Goal: Task Accomplishment & Management: Use online tool/utility

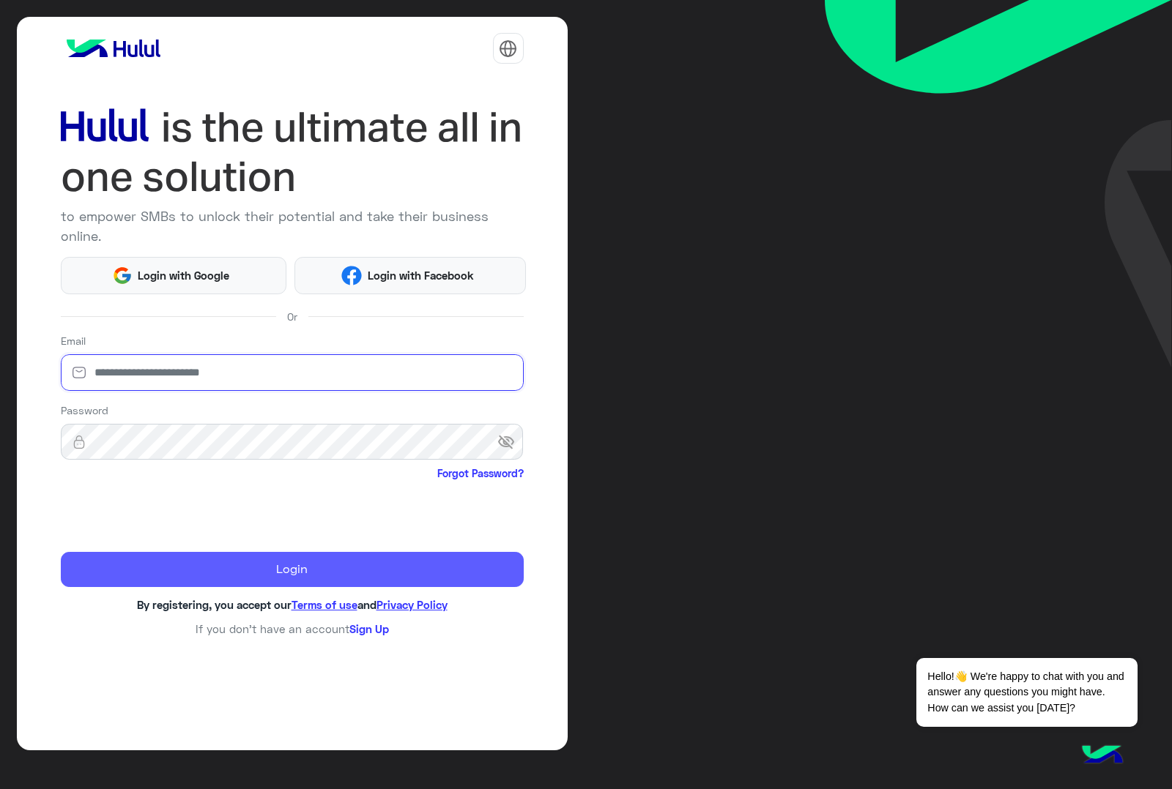
type input "**********"
click at [242, 555] on button "Login" at bounding box center [292, 569] width 463 height 35
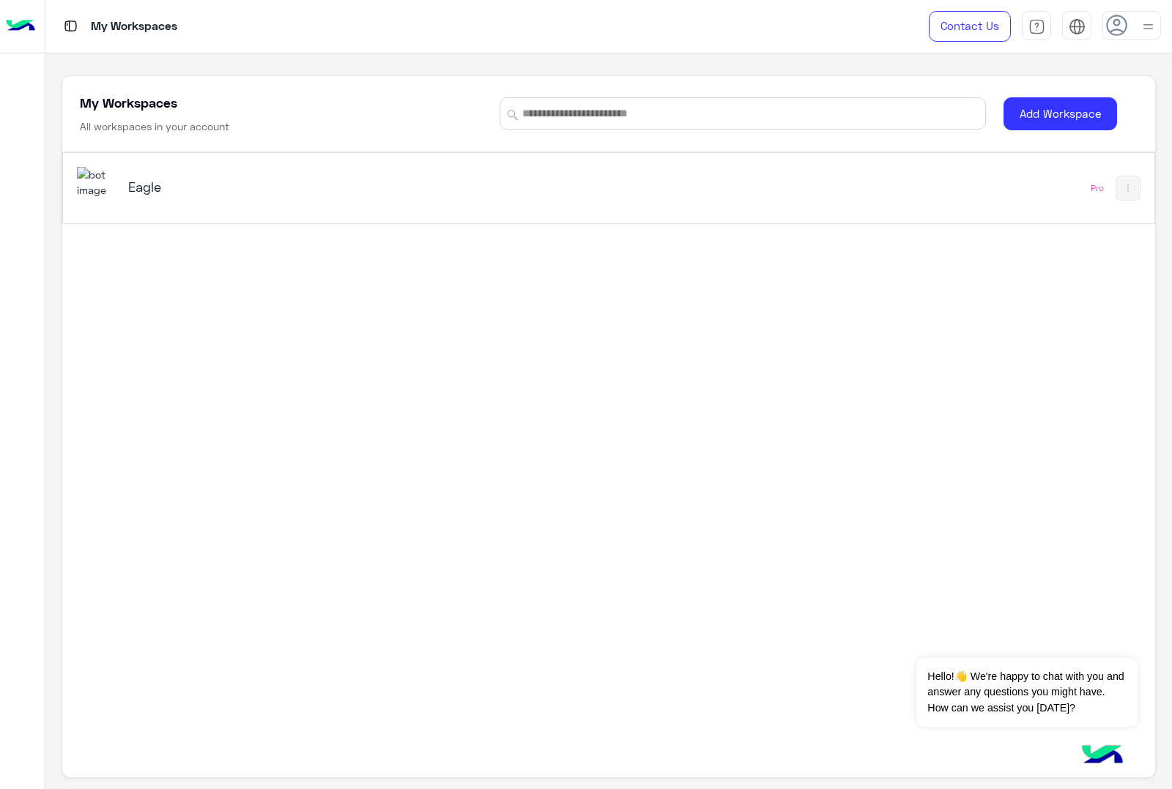
click at [94, 182] on img at bounding box center [97, 182] width 40 height 31
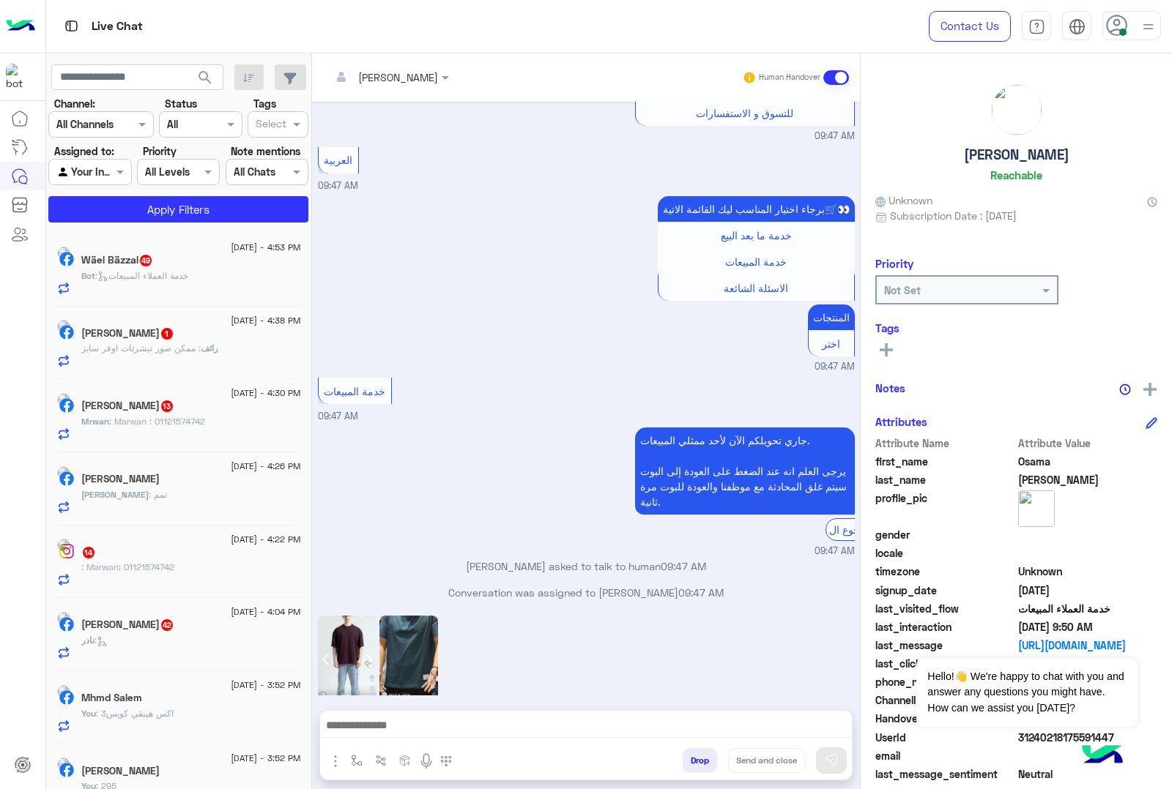
scroll to position [7, 0]
